Goal: Task Accomplishment & Management: Complete application form

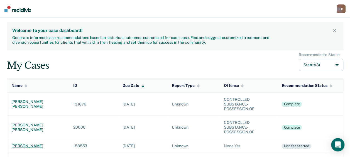
click at [31, 144] on div "[PERSON_NAME]" at bounding box center [37, 146] width 53 height 5
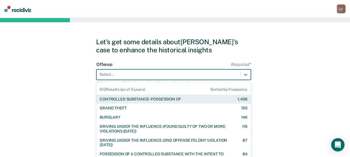
scroll to position [22, 0]
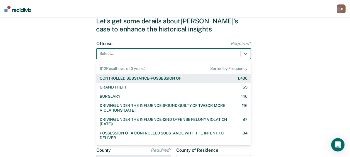
click at [179, 59] on div "612 results available. Use Up and Down to choose options, press Enter to select…" at bounding box center [173, 53] width 154 height 11
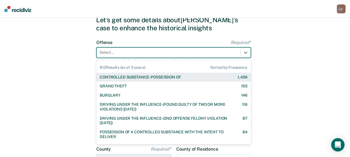
click at [179, 74] on div "CONTROLLED SUBSTANCE-POSSESSION OF 1,436" at bounding box center [173, 77] width 154 height 9
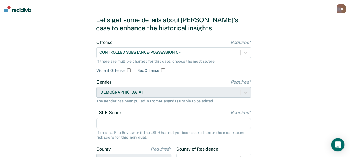
click at [137, 123] on input "LSI-R Score Required*" at bounding box center [173, 124] width 154 height 12
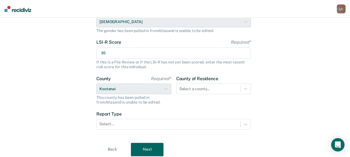
scroll to position [111, 0]
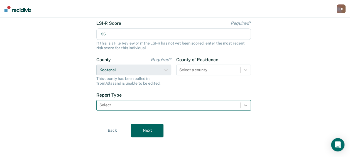
type input "35"
click at [248, 103] on icon at bounding box center [246, 105] width 6 height 6
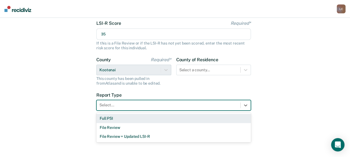
click at [193, 121] on div "Full PSI" at bounding box center [173, 118] width 154 height 9
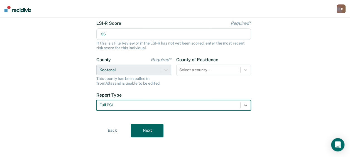
click at [153, 129] on button "Next" at bounding box center [147, 130] width 33 height 13
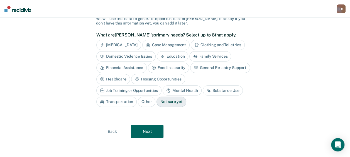
click at [163, 88] on div "Mental Health" at bounding box center [182, 90] width 39 height 10
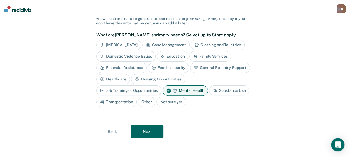
click at [213, 90] on icon at bounding box center [214, 90] width 3 height 3
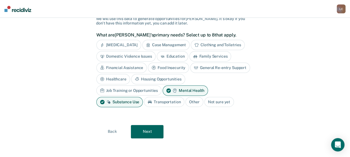
click at [160, 132] on button "Next" at bounding box center [147, 131] width 33 height 13
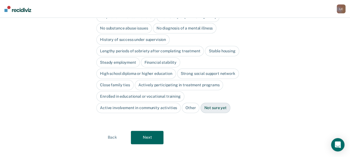
click at [160, 132] on button "Next" at bounding box center [147, 137] width 33 height 13
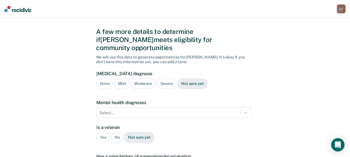
scroll to position [10, 0]
click at [109, 79] on div "None" at bounding box center [104, 84] width 17 height 10
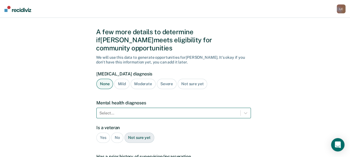
click at [140, 108] on div "Select..." at bounding box center [173, 113] width 154 height 11
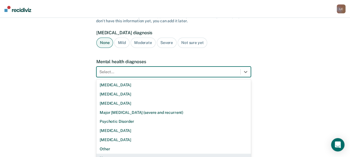
click at [127, 154] on div "None" at bounding box center [173, 158] width 154 height 9
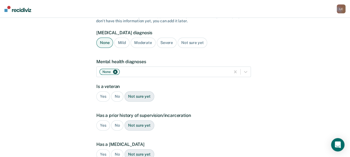
click at [116, 91] on div "No" at bounding box center [117, 96] width 13 height 10
click at [101, 120] on div "Yes" at bounding box center [103, 125] width 14 height 10
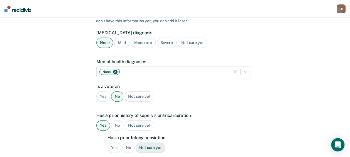
click at [130, 142] on div "No" at bounding box center [128, 147] width 13 height 10
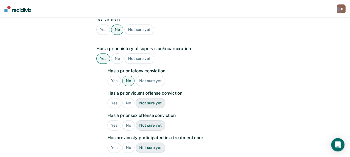
scroll to position [127, 0]
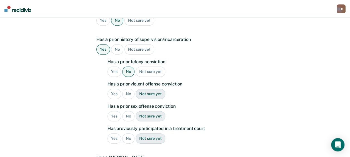
click at [129, 89] on div "No" at bounding box center [128, 94] width 13 height 10
click at [129, 111] on div "No" at bounding box center [128, 116] width 13 height 10
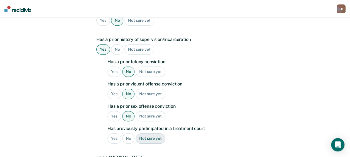
click at [128, 133] on div "No" at bounding box center [128, 138] width 13 height 10
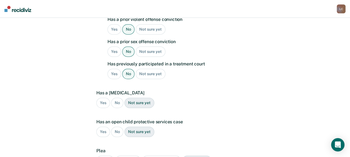
scroll to position [194, 0]
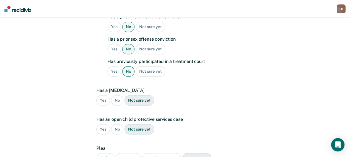
click at [117, 95] on div "No" at bounding box center [117, 100] width 13 height 10
click at [116, 124] on div "No" at bounding box center [117, 129] width 13 height 10
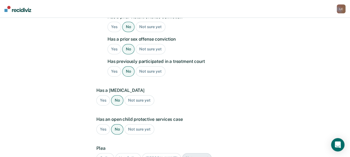
click at [99, 153] on div "Guilty" at bounding box center [105, 158] width 18 height 10
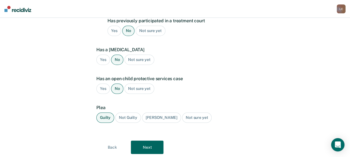
scroll to position [242, 0]
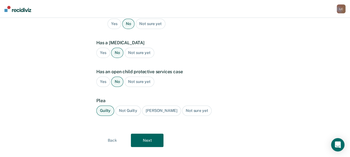
click at [146, 134] on button "Next" at bounding box center [147, 140] width 33 height 13
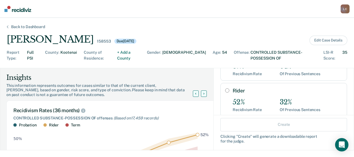
scroll to position [52, 0]
click at [225, 88] on input "Rider" at bounding box center [227, 90] width 4 height 4
radio input "true"
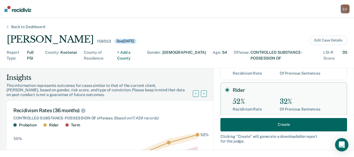
click at [225, 88] on input "Rider" at bounding box center [227, 90] width 4 height 4
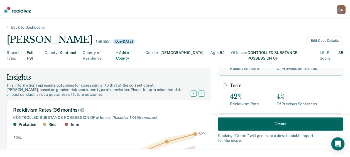
scroll to position [94, 0]
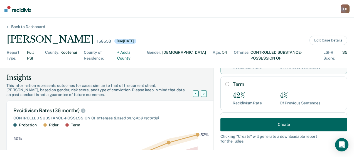
click at [289, 124] on button "Create" at bounding box center [283, 124] width 127 height 13
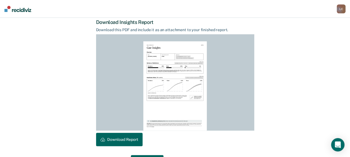
scroll to position [160, 0]
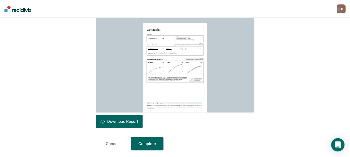
click at [120, 120] on button "Download Report" at bounding box center [119, 121] width 46 height 13
click at [144, 143] on button "Complete" at bounding box center [147, 143] width 33 height 13
